Goal: Transaction & Acquisition: Book appointment/travel/reservation

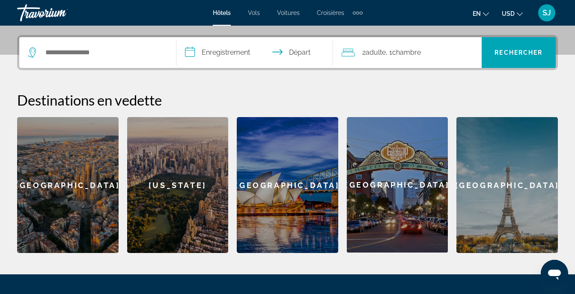
scroll to position [199, 0]
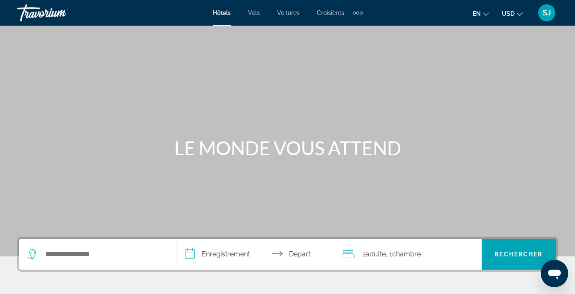
drag, startPoint x: 119, startPoint y: 262, endPoint x: 116, endPoint y: 258, distance: 4.4
click at [116, 258] on div "Widget de recherche" at bounding box center [98, 254] width 140 height 31
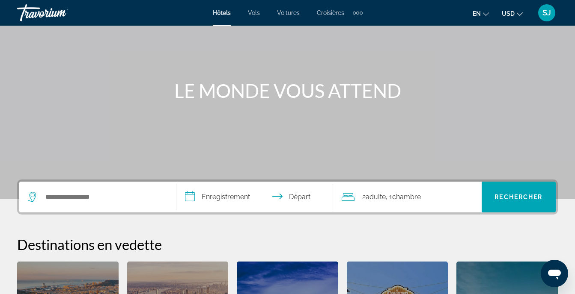
scroll to position [209, 0]
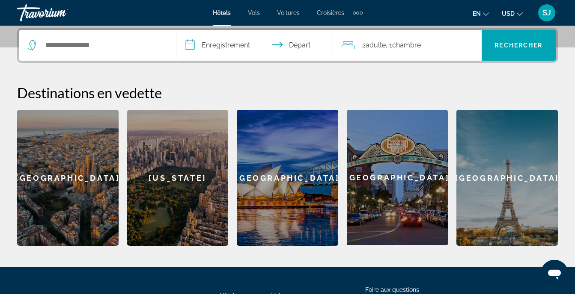
drag, startPoint x: 573, startPoint y: 161, endPoint x: 580, endPoint y: 182, distance: 22.3
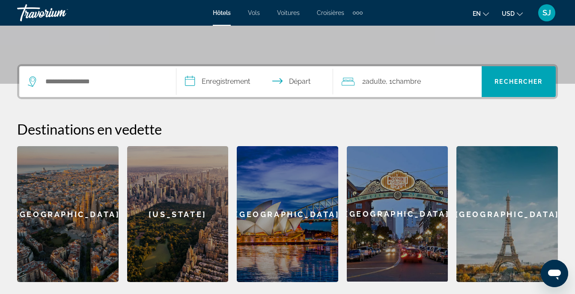
scroll to position [161, 0]
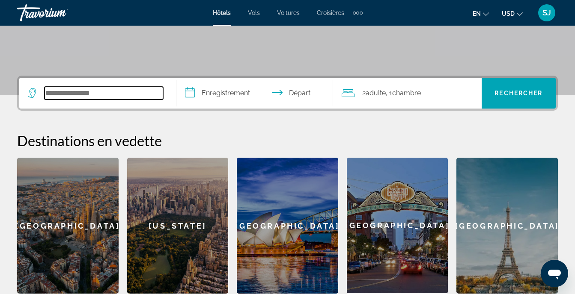
click at [73, 93] on input "Widget de recherche" at bounding box center [104, 93] width 119 height 13
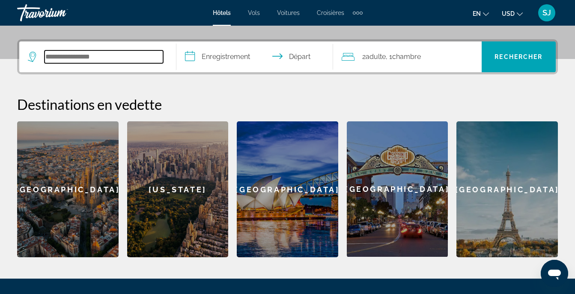
scroll to position [209, 0]
